Goal: Task Accomplishment & Management: Manage account settings

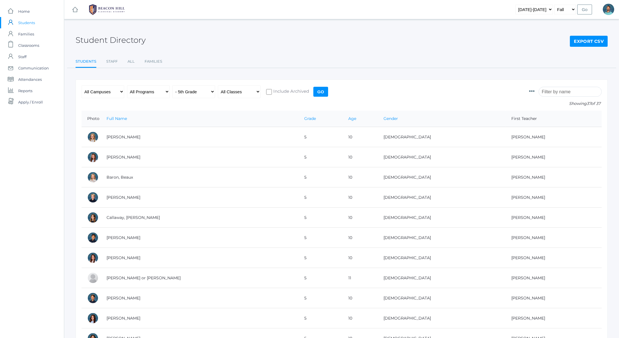
click at [532, 91] on icon at bounding box center [532, 92] width 6 height 6
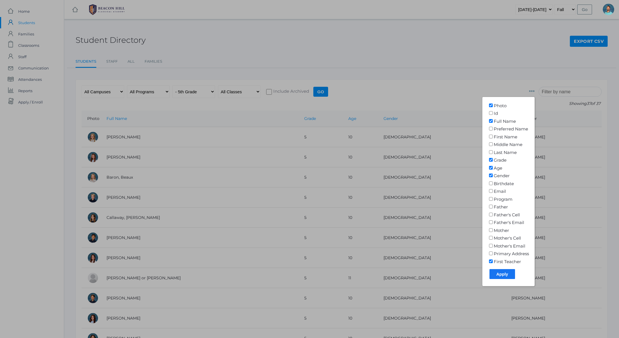
click at [418, 100] on div at bounding box center [309, 169] width 619 height 338
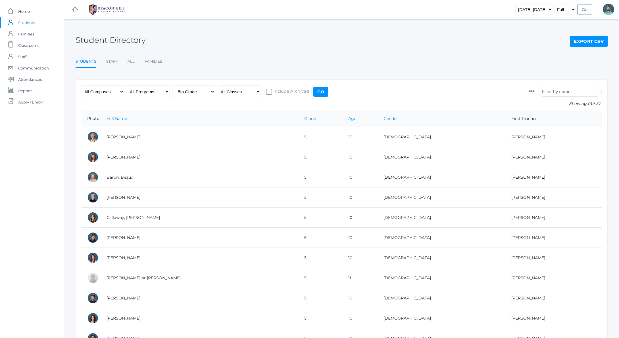
click at [533, 91] on icon at bounding box center [532, 92] width 6 height 6
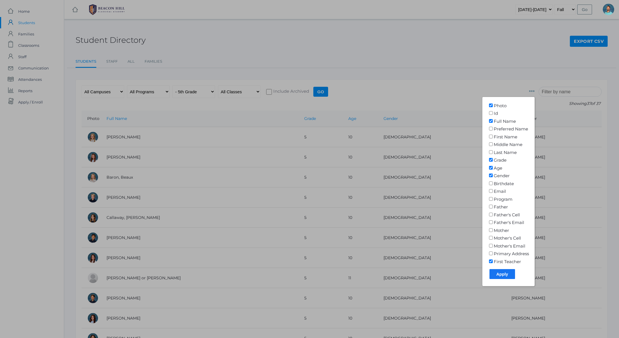
click at [490, 197] on input"] "Program" at bounding box center [491, 199] width 6 height 4
checkbox input"] "true"
click at [507, 271] on input "Apply" at bounding box center [502, 274] width 26 height 10
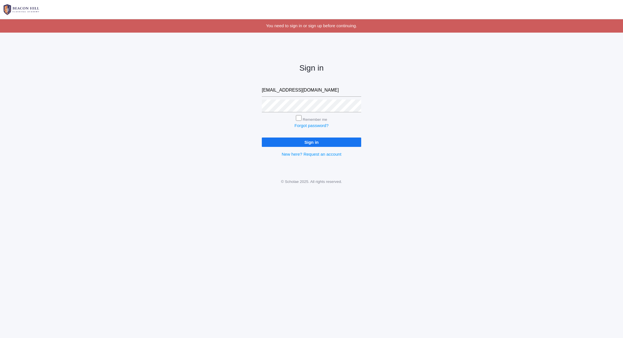
type input "[EMAIL_ADDRESS][DOMAIN_NAME]"
click at [311, 141] on input "Sign in" at bounding box center [311, 142] width 99 height 9
